Goal: Check status: Check status

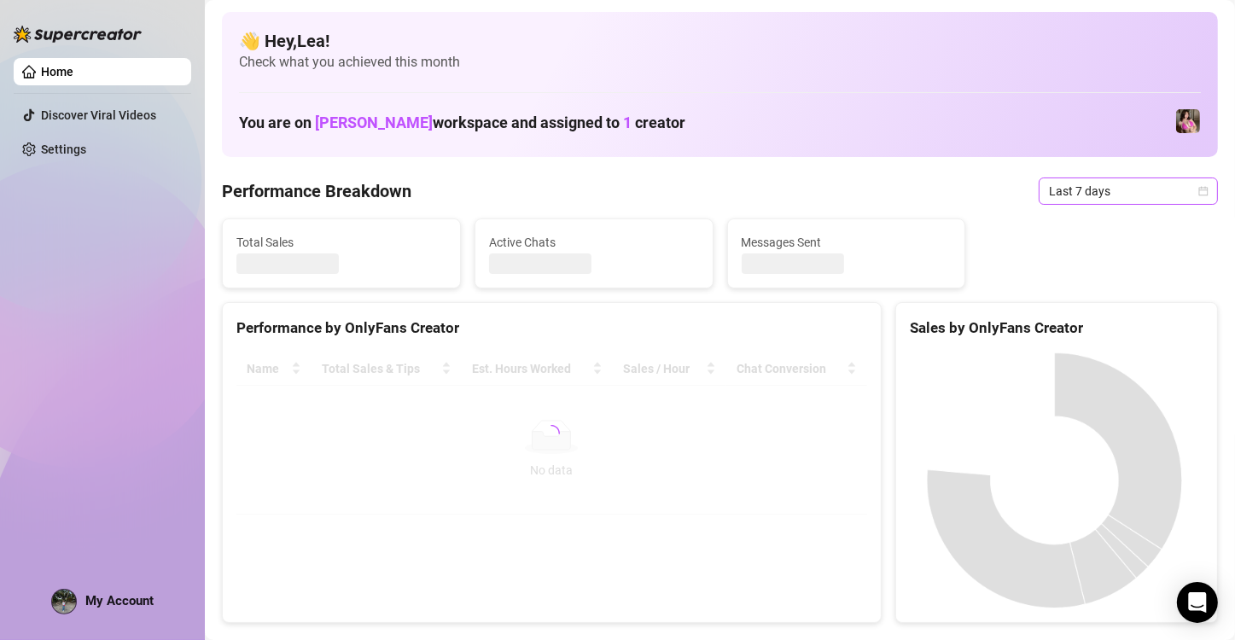
click at [1198, 190] on icon "calendar" at bounding box center [1203, 191] width 10 height 10
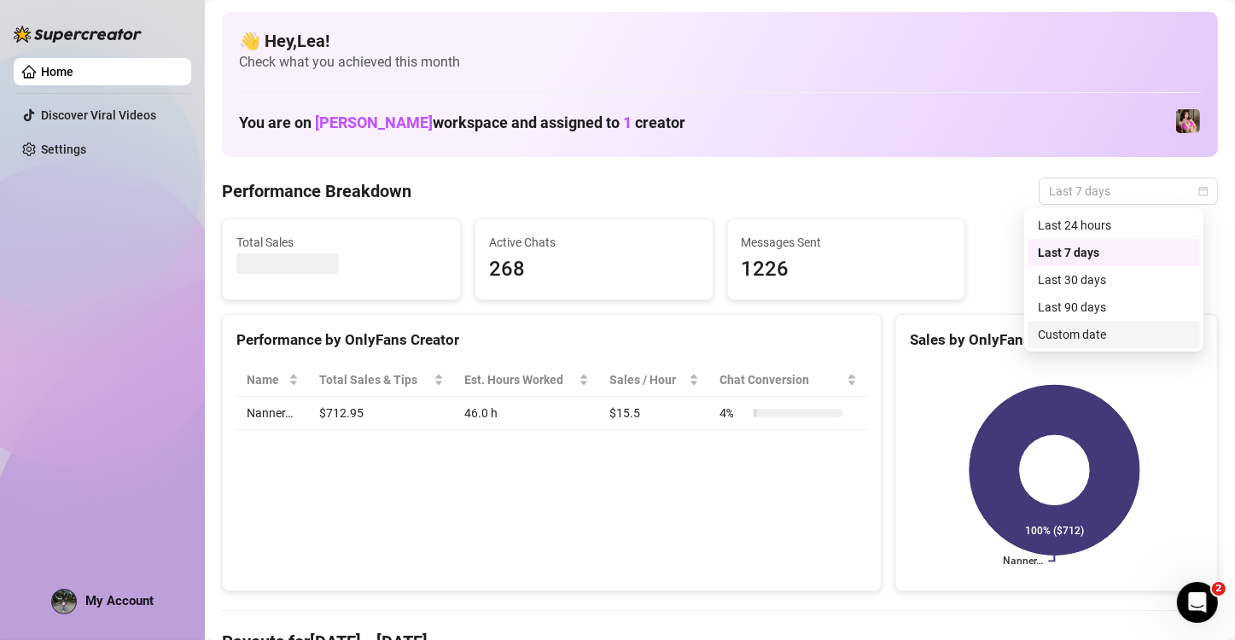
click at [1086, 331] on div "Custom date" at bounding box center [1114, 334] width 152 height 19
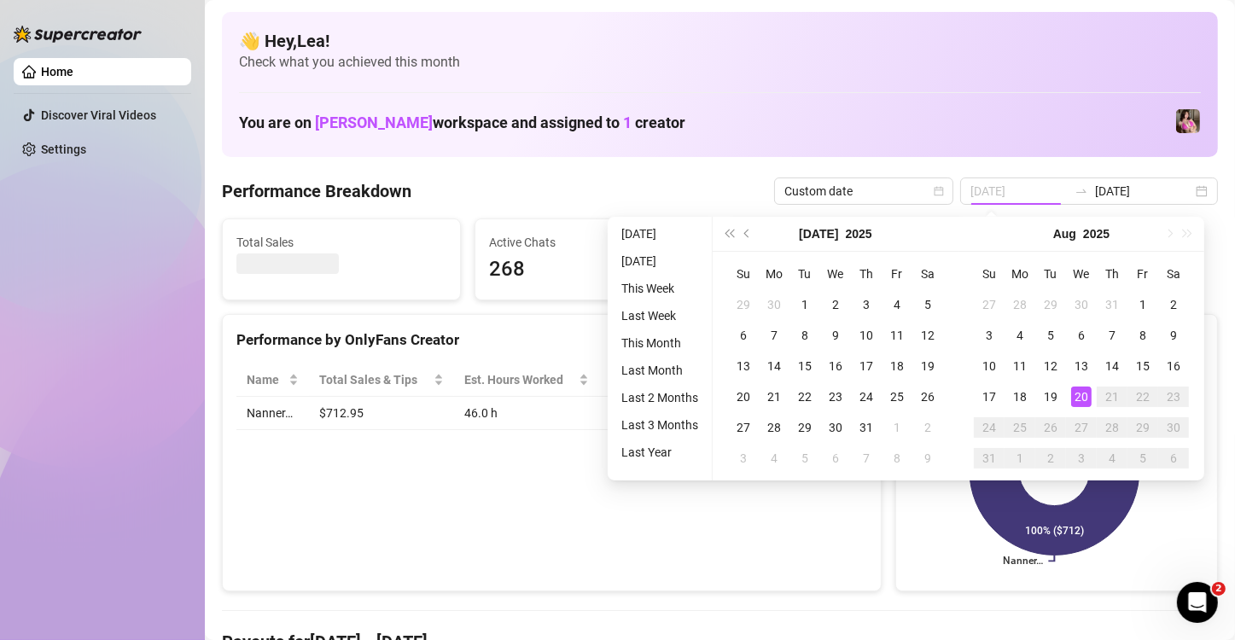
click at [1083, 400] on div "20" at bounding box center [1081, 397] width 20 height 20
click at [1083, 400] on icon at bounding box center [1055, 471] width 170 height 170
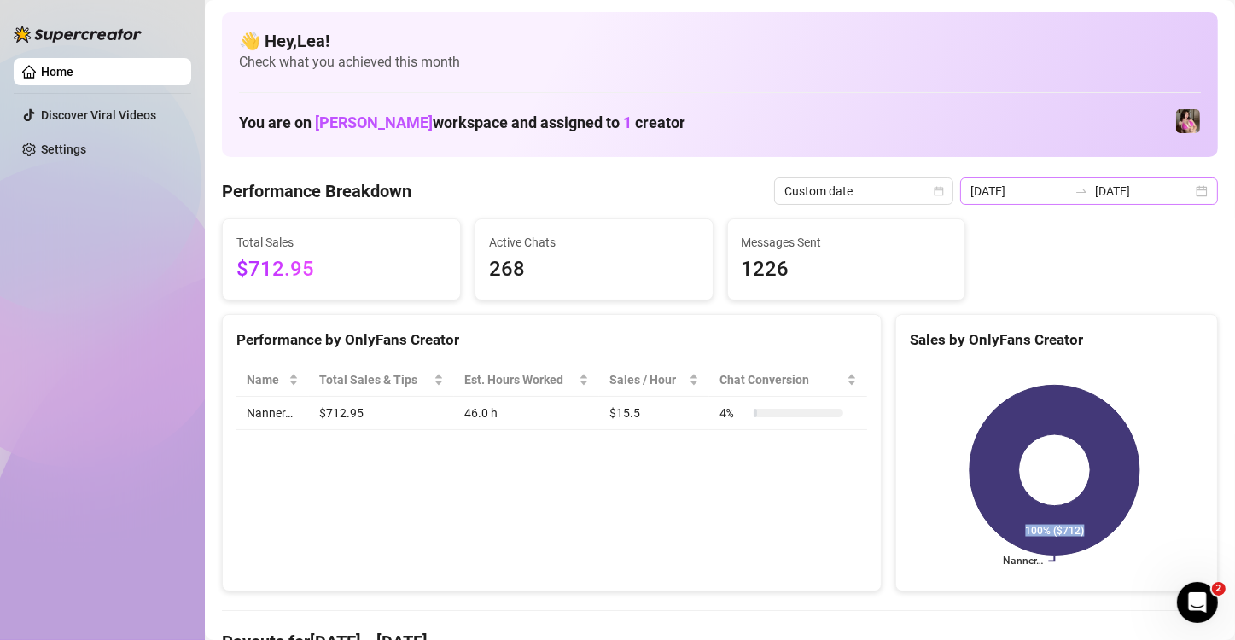
click at [1180, 188] on div "[DATE] [DATE]" at bounding box center [1089, 191] width 258 height 27
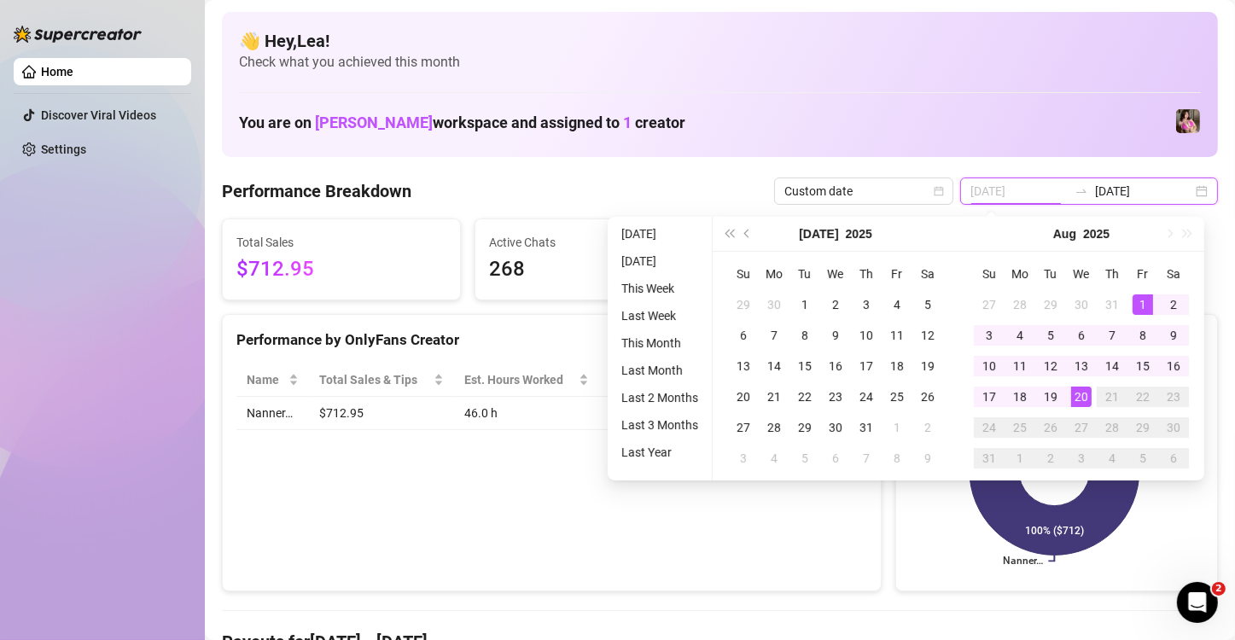
type input "[DATE]"
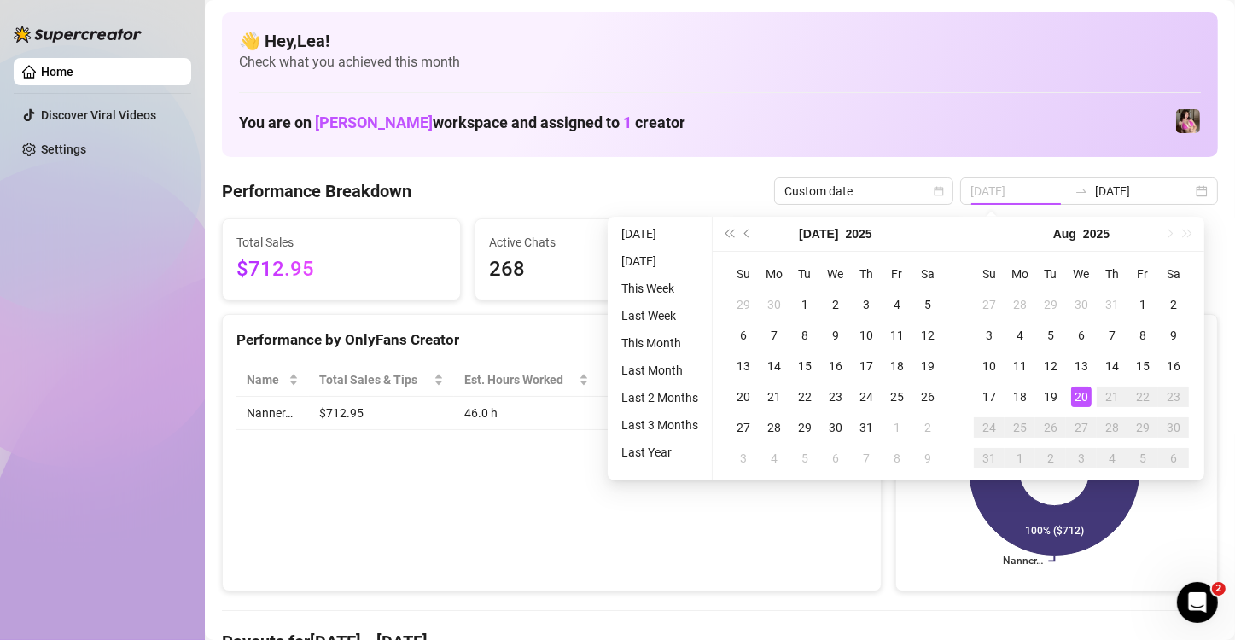
click at [1074, 396] on div "20" at bounding box center [1081, 397] width 20 height 20
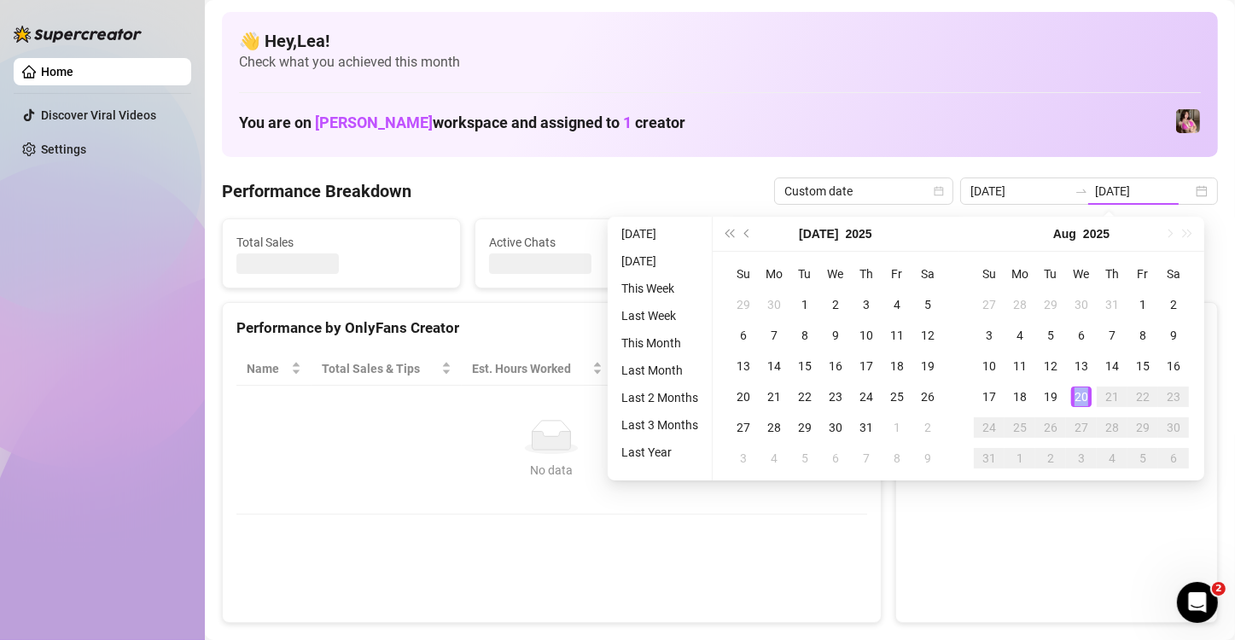
type input "[DATE]"
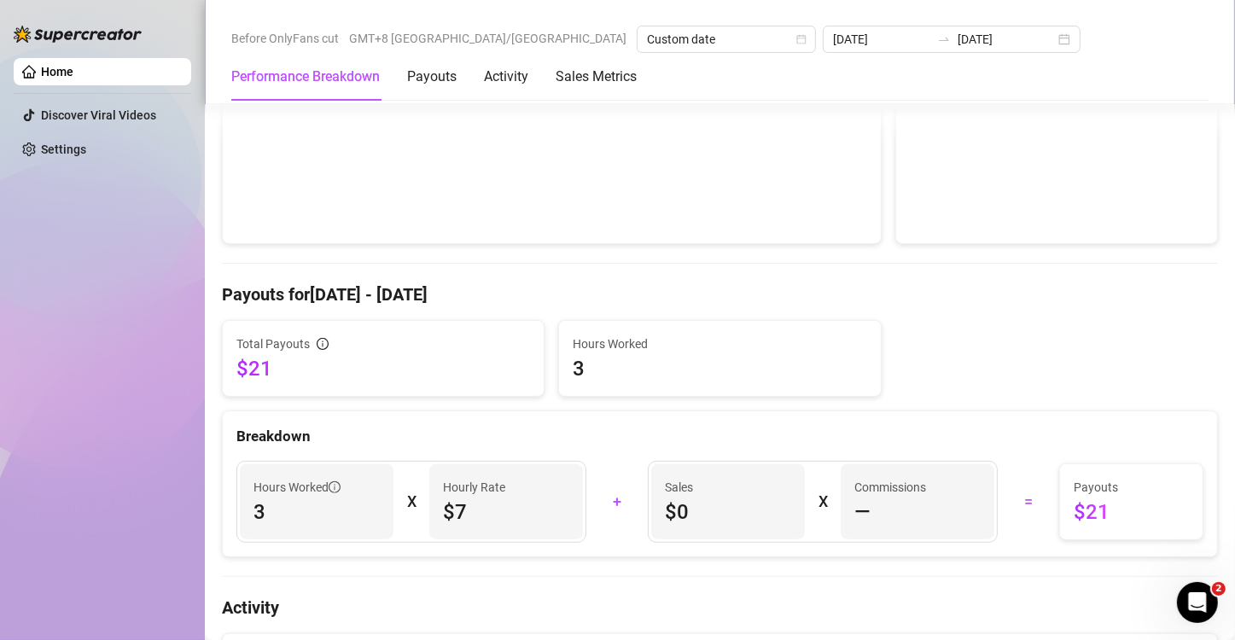
scroll to position [370, 0]
